Goal: Transaction & Acquisition: Purchase product/service

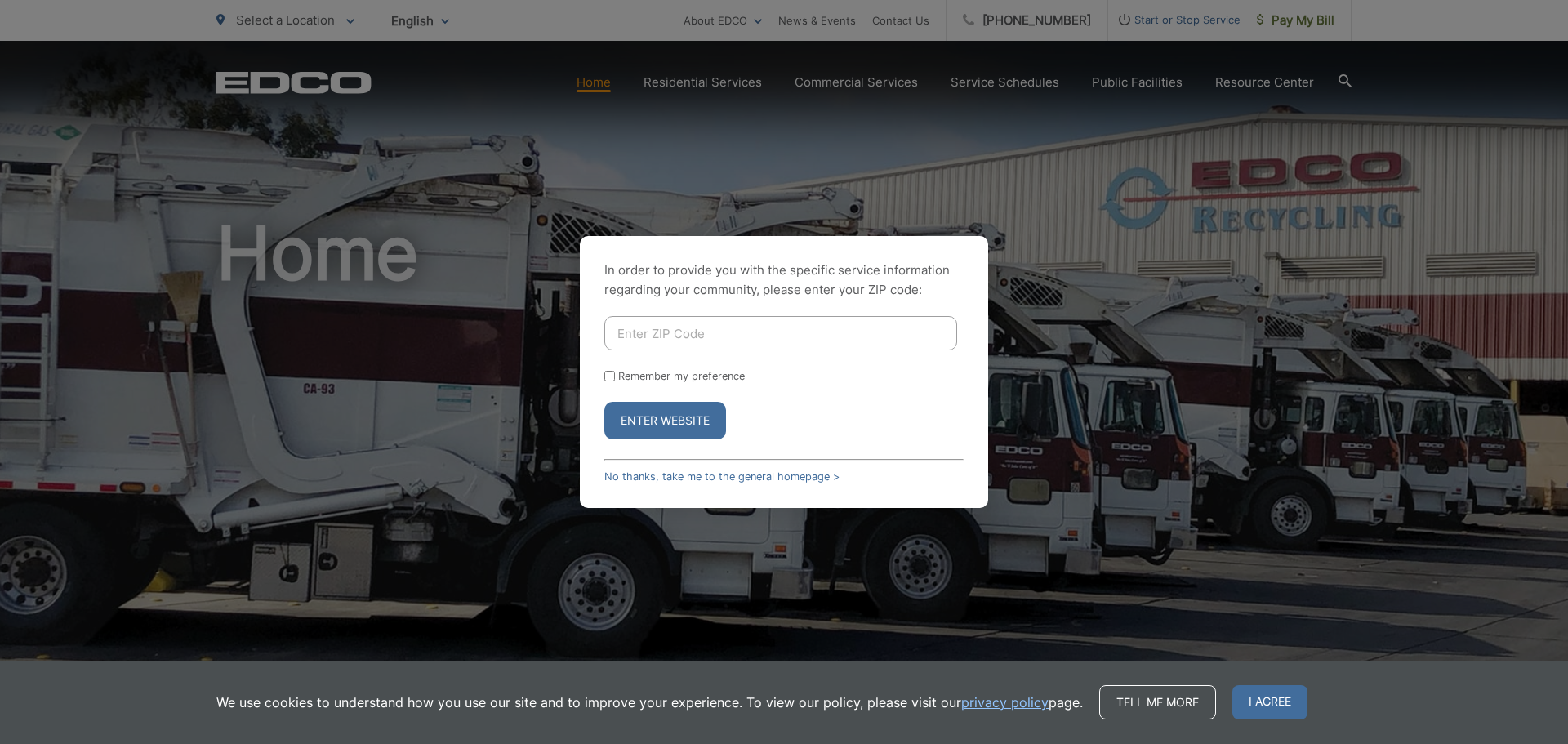
click at [655, 420] on button "Enter Website" at bounding box center [665, 421] width 122 height 38
click at [682, 338] on input "Enter ZIP Code" at bounding box center [781, 333] width 353 height 34
type input "92024"
click at [650, 420] on button "Enter Website" at bounding box center [665, 421] width 122 height 38
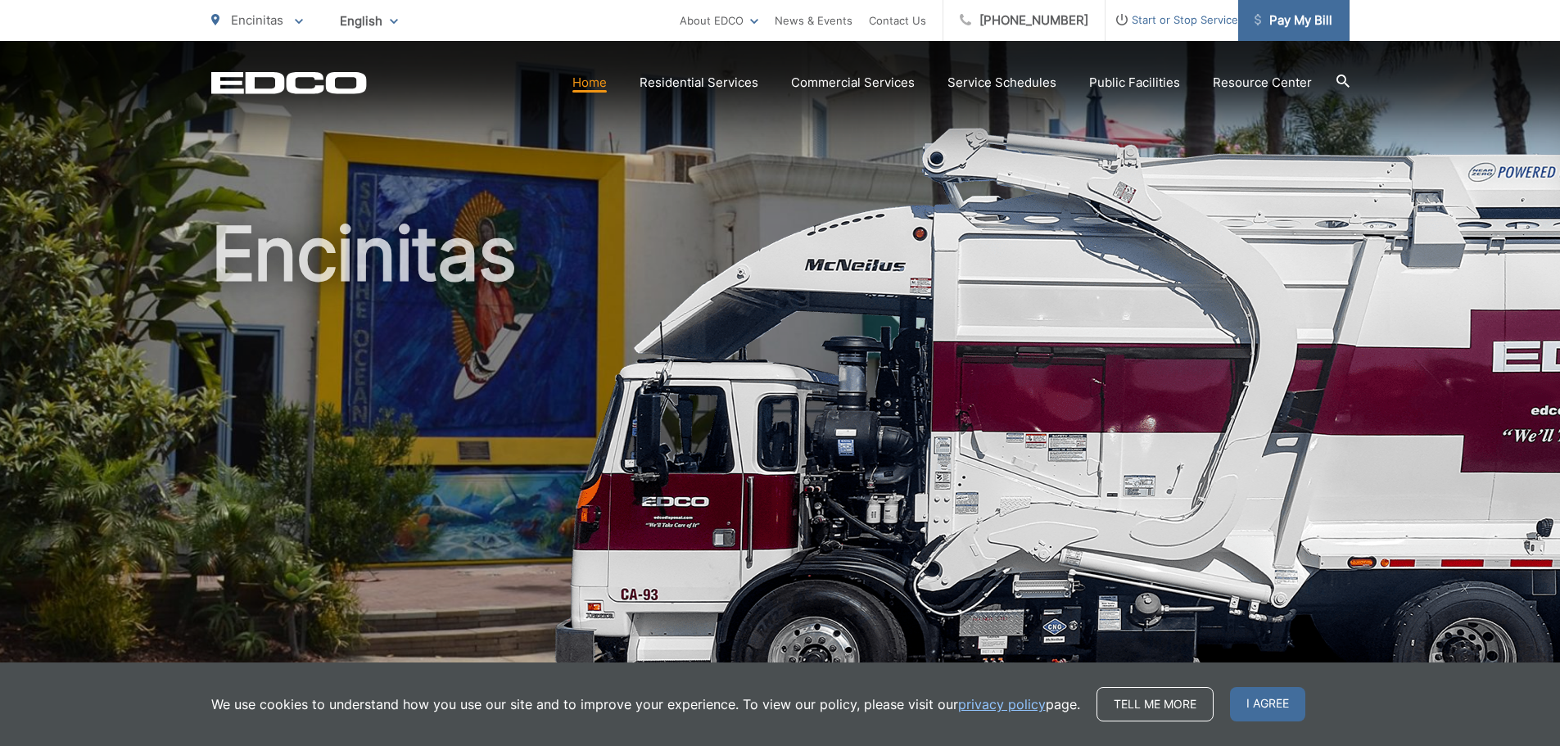
click at [1298, 23] on span "Pay My Bill" at bounding box center [1293, 21] width 78 height 20
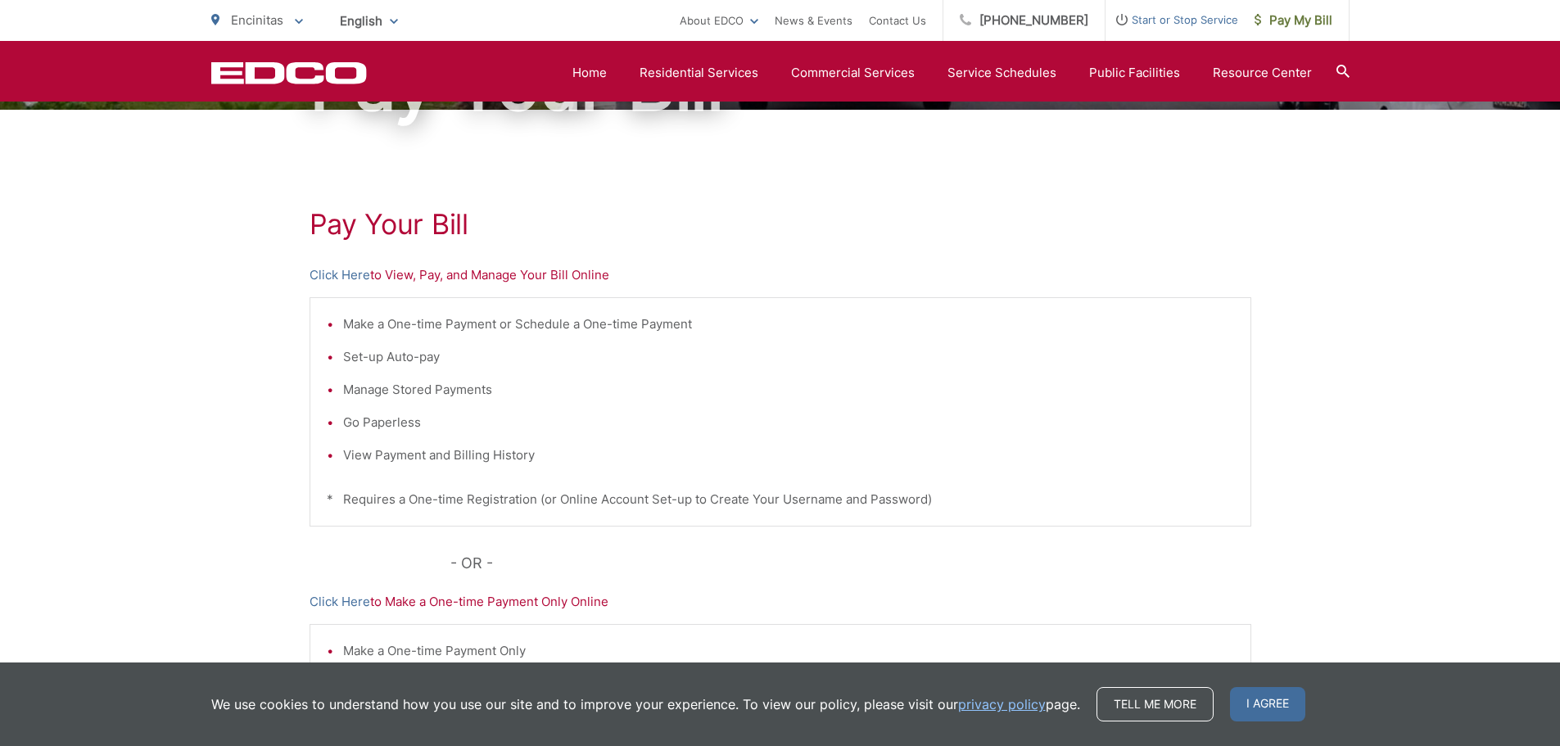
scroll to position [173, 0]
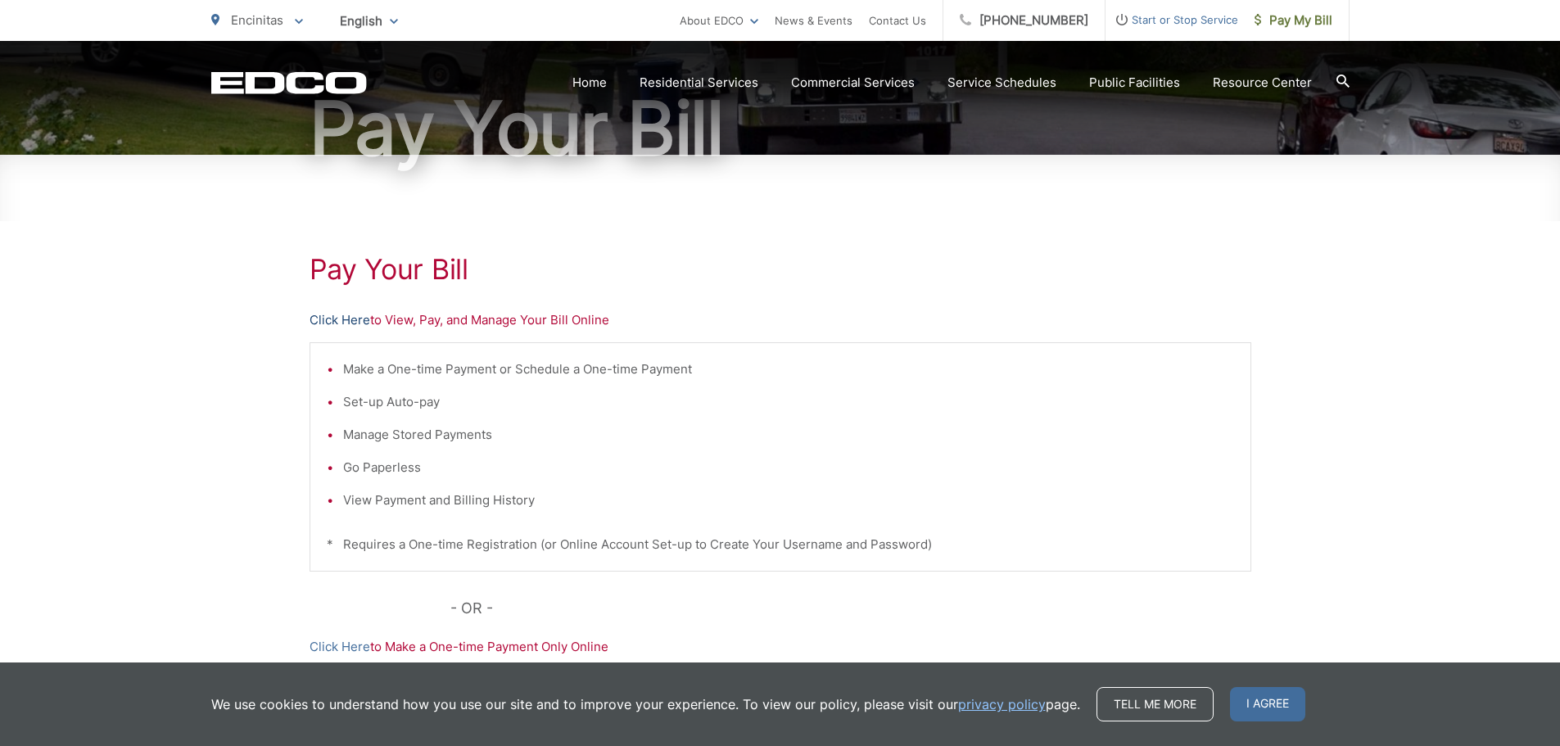
click at [346, 314] on link "Click Here" at bounding box center [339, 320] width 61 height 20
